Goal: Information Seeking & Learning: Learn about a topic

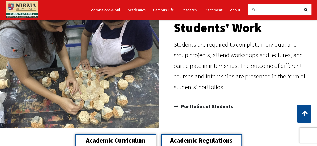
scroll to position [401, 0]
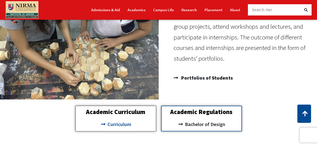
click at [122, 125] on span "Curriculum" at bounding box center [118, 124] width 25 height 9
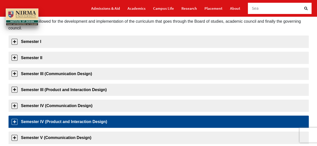
scroll to position [100, 0]
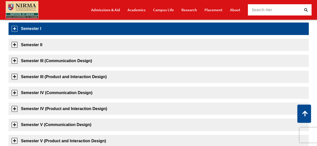
click at [42, 28] on link "Semester I" at bounding box center [159, 29] width 300 height 12
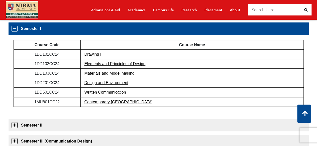
click at [42, 28] on link "Semester I" at bounding box center [159, 29] width 300 height 12
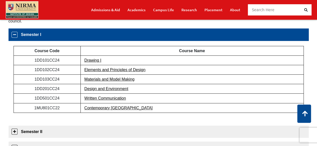
scroll to position [93, 0]
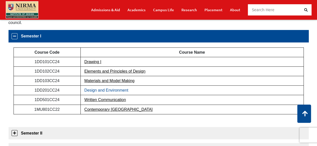
click at [94, 90] on link "Design and Environment" at bounding box center [106, 90] width 44 height 4
